Goal: Use online tool/utility: Utilize a website feature to perform a specific function

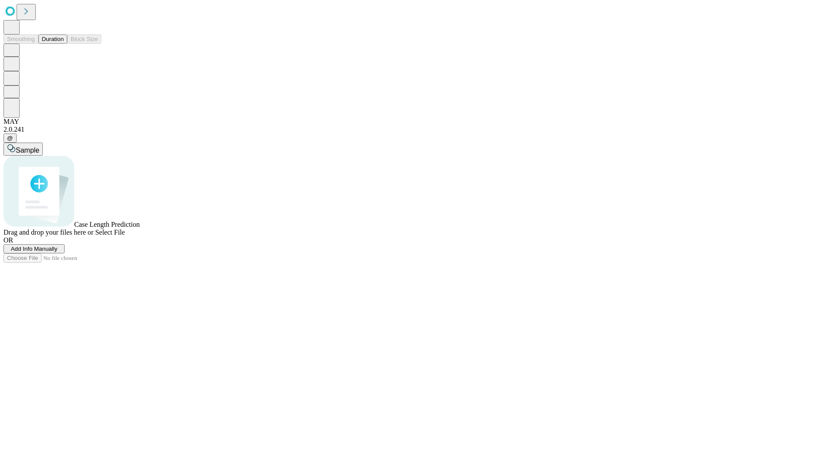
click at [125, 236] on span "Select File" at bounding box center [110, 232] width 30 height 7
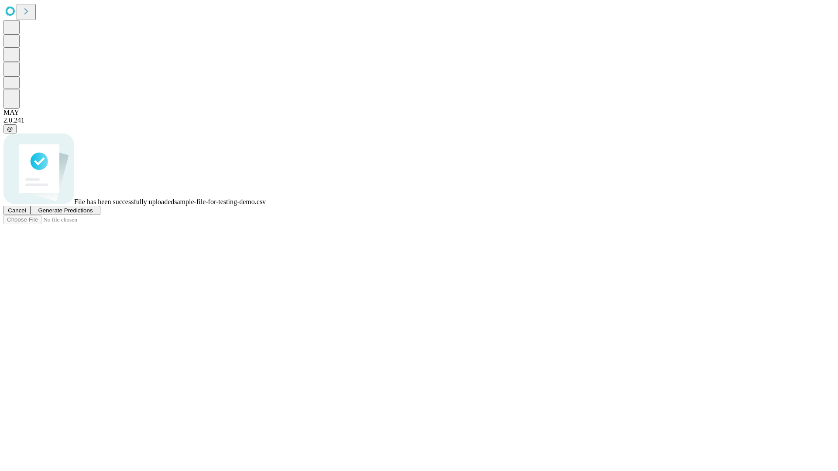
click at [93, 214] on span "Generate Predictions" at bounding box center [65, 210] width 55 height 7
